Goal: Navigation & Orientation: Understand site structure

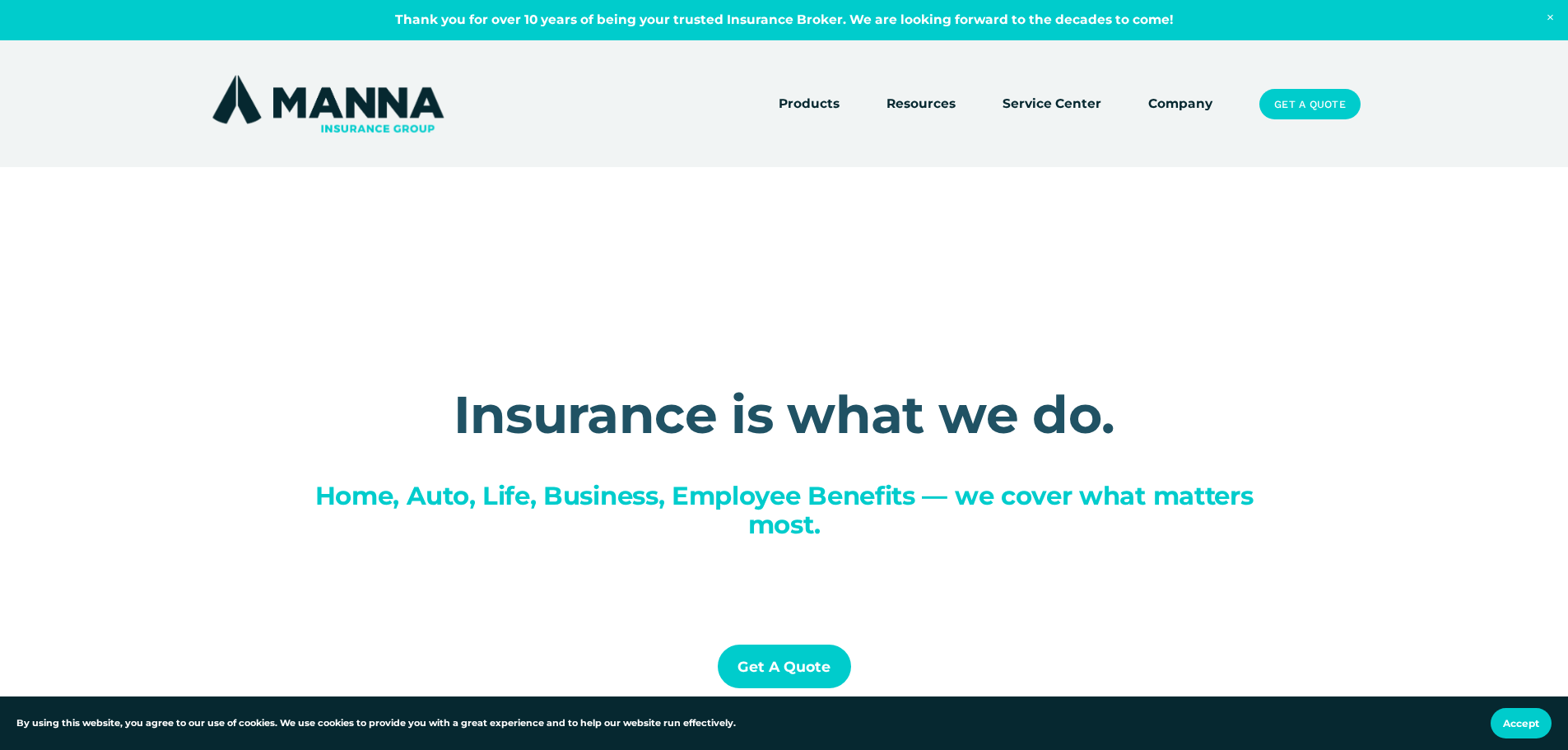
click at [1181, 103] on link "Company" at bounding box center [1181, 104] width 64 height 23
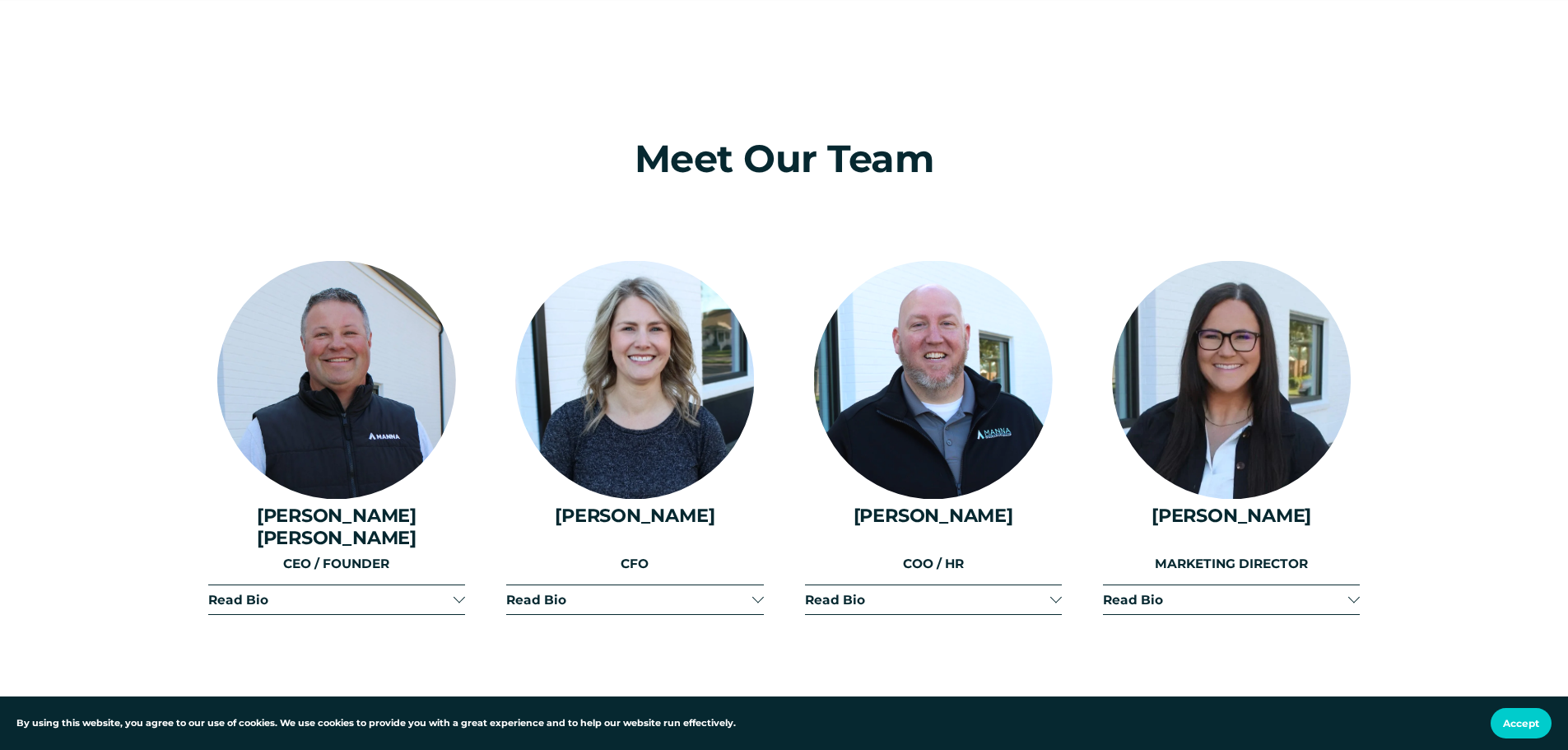
scroll to position [1975, 0]
click at [533, 584] on button "Read Bio" at bounding box center [635, 598] width 257 height 29
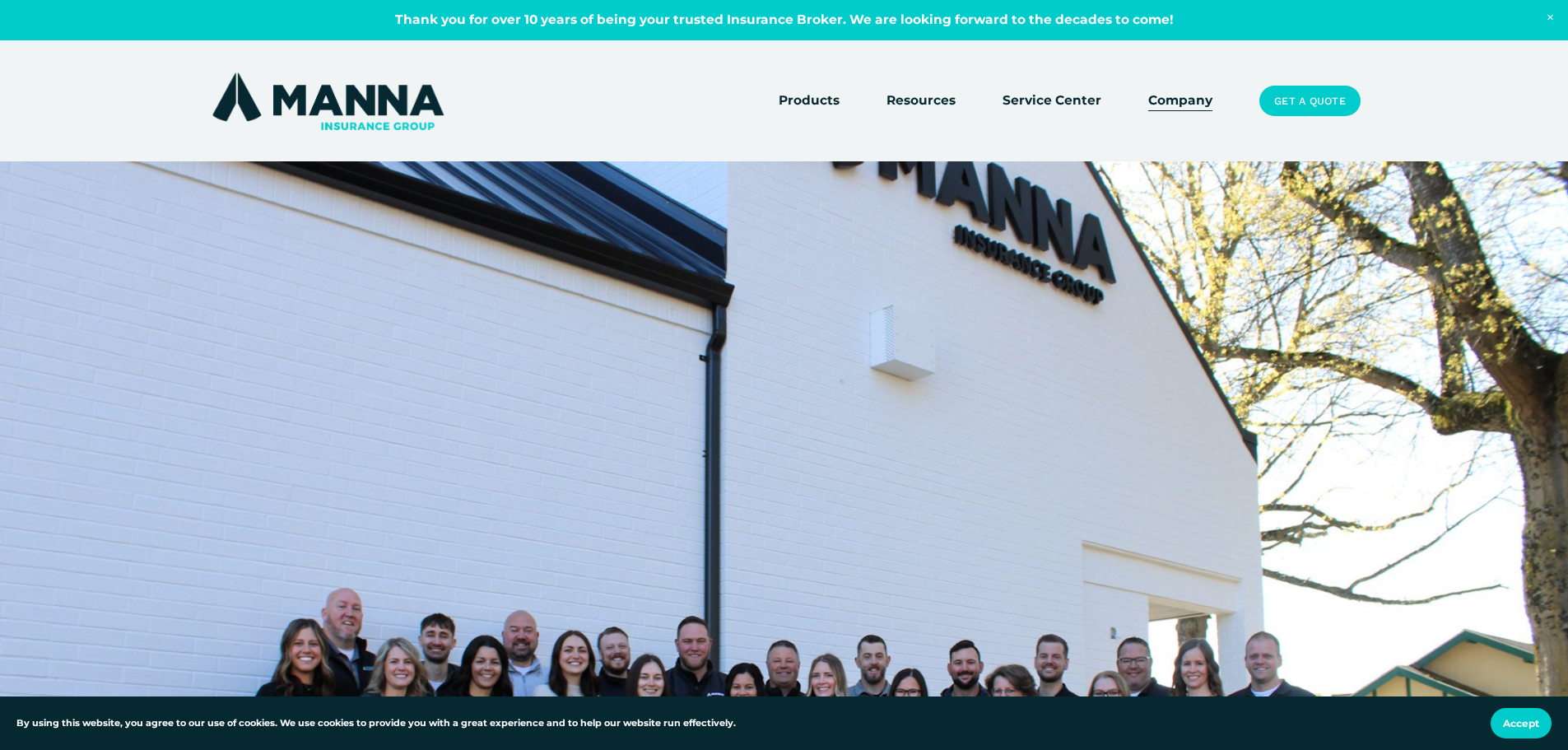
scroll to position [576, 0]
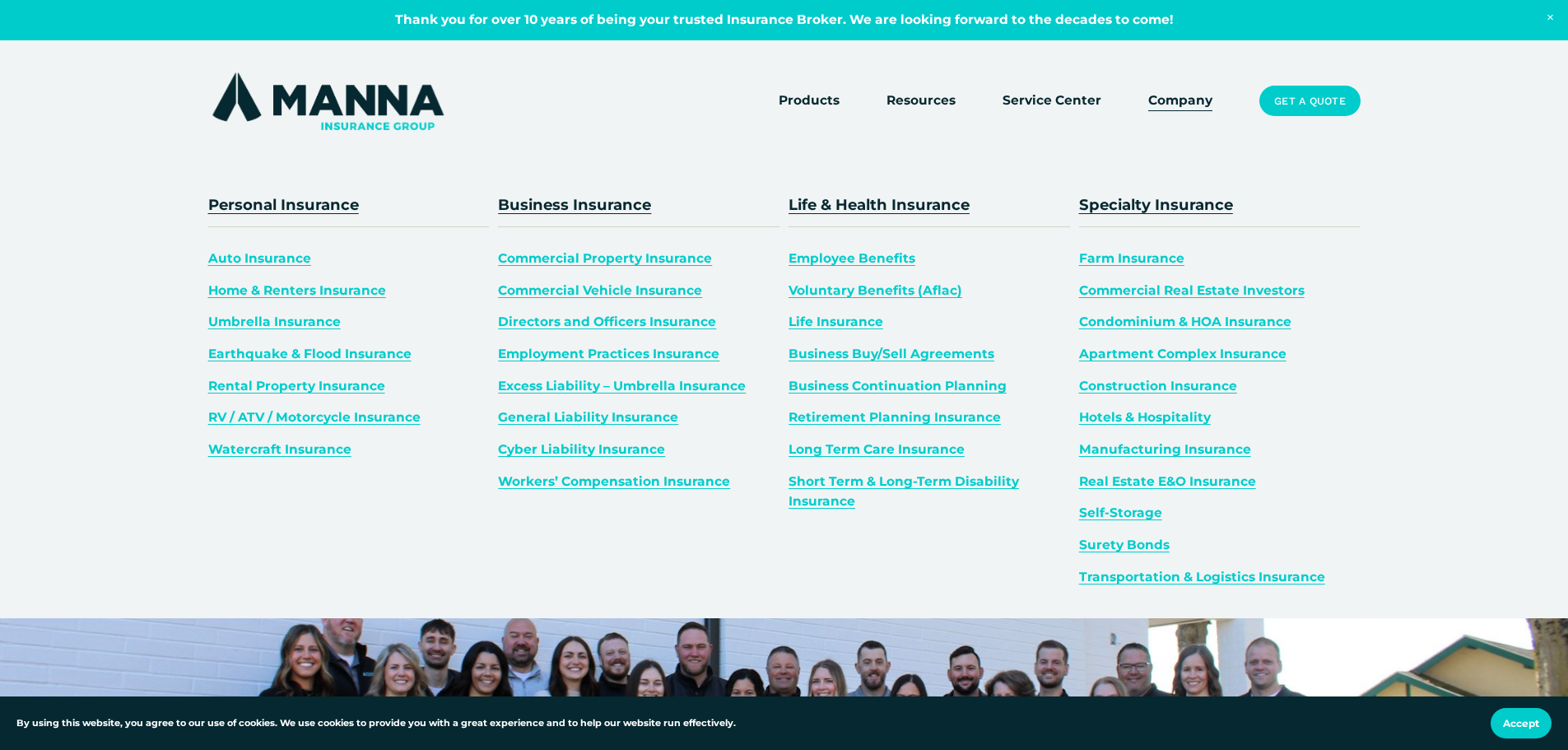
click at [795, 102] on span "Products" at bounding box center [809, 101] width 61 height 21
click at [809, 98] on span "Products" at bounding box center [809, 101] width 61 height 21
